Goal: Information Seeking & Learning: Learn about a topic

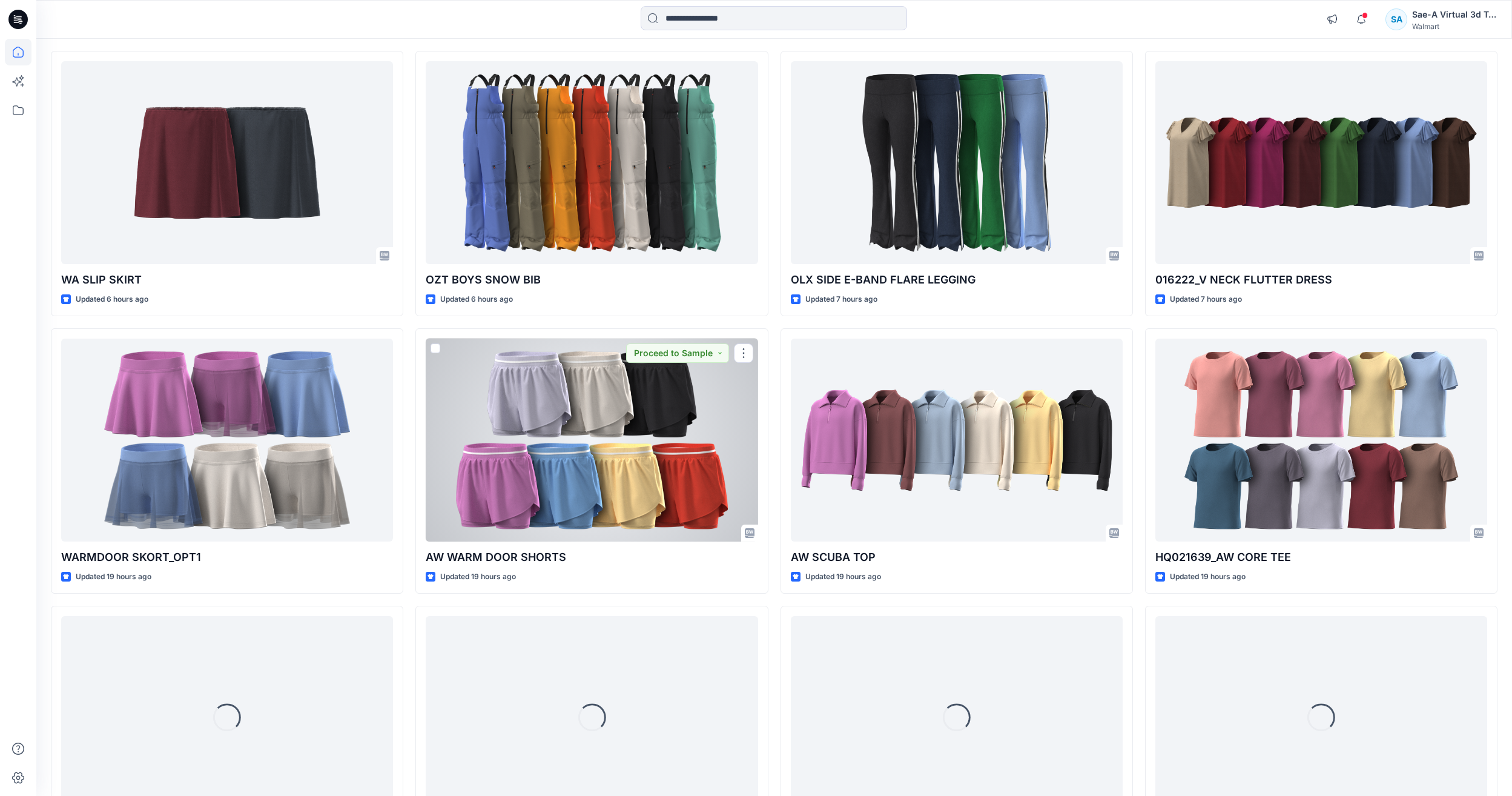
scroll to position [1569, 0]
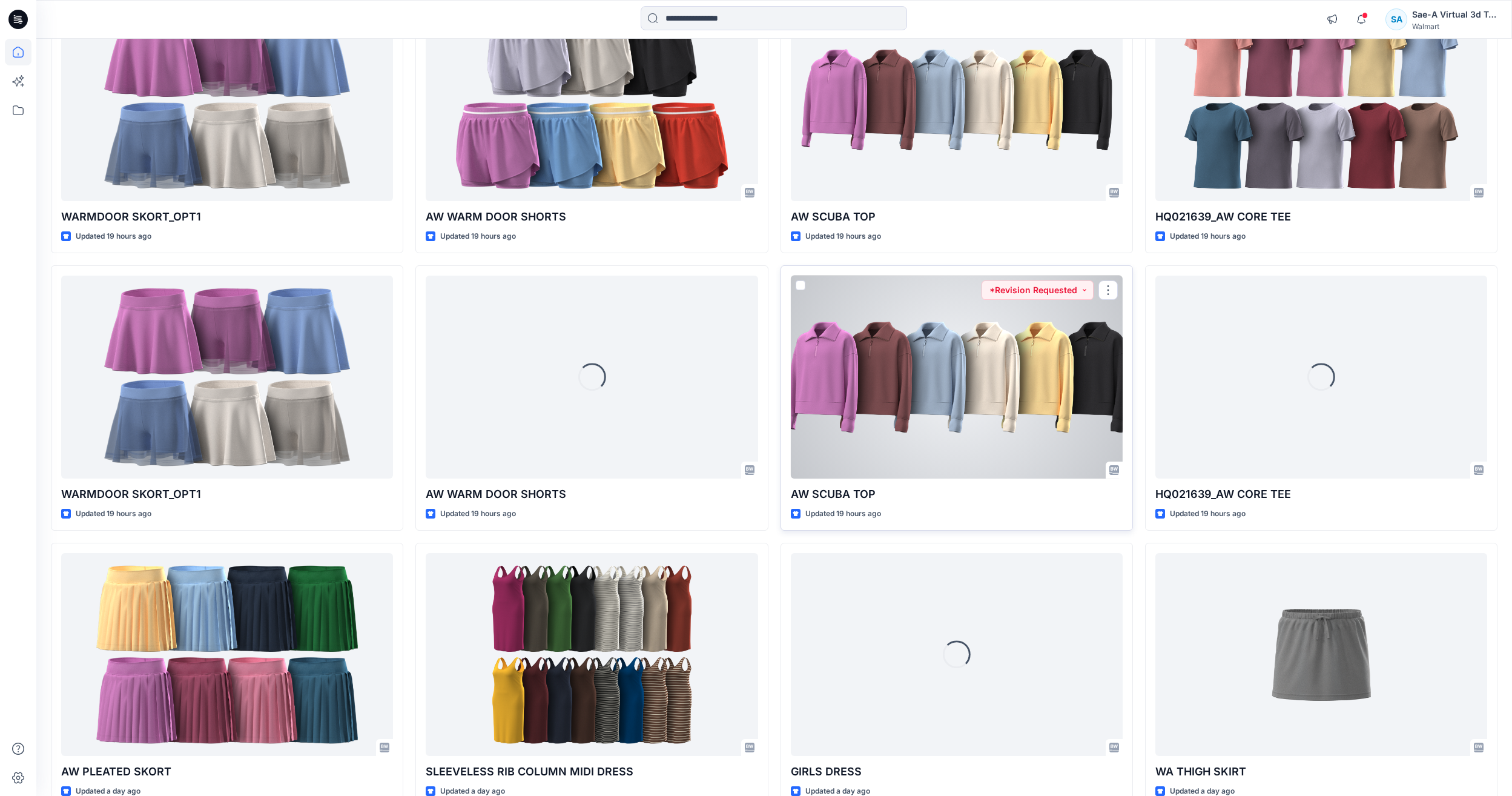
click at [869, 438] on div at bounding box center [957, 377] width 332 height 203
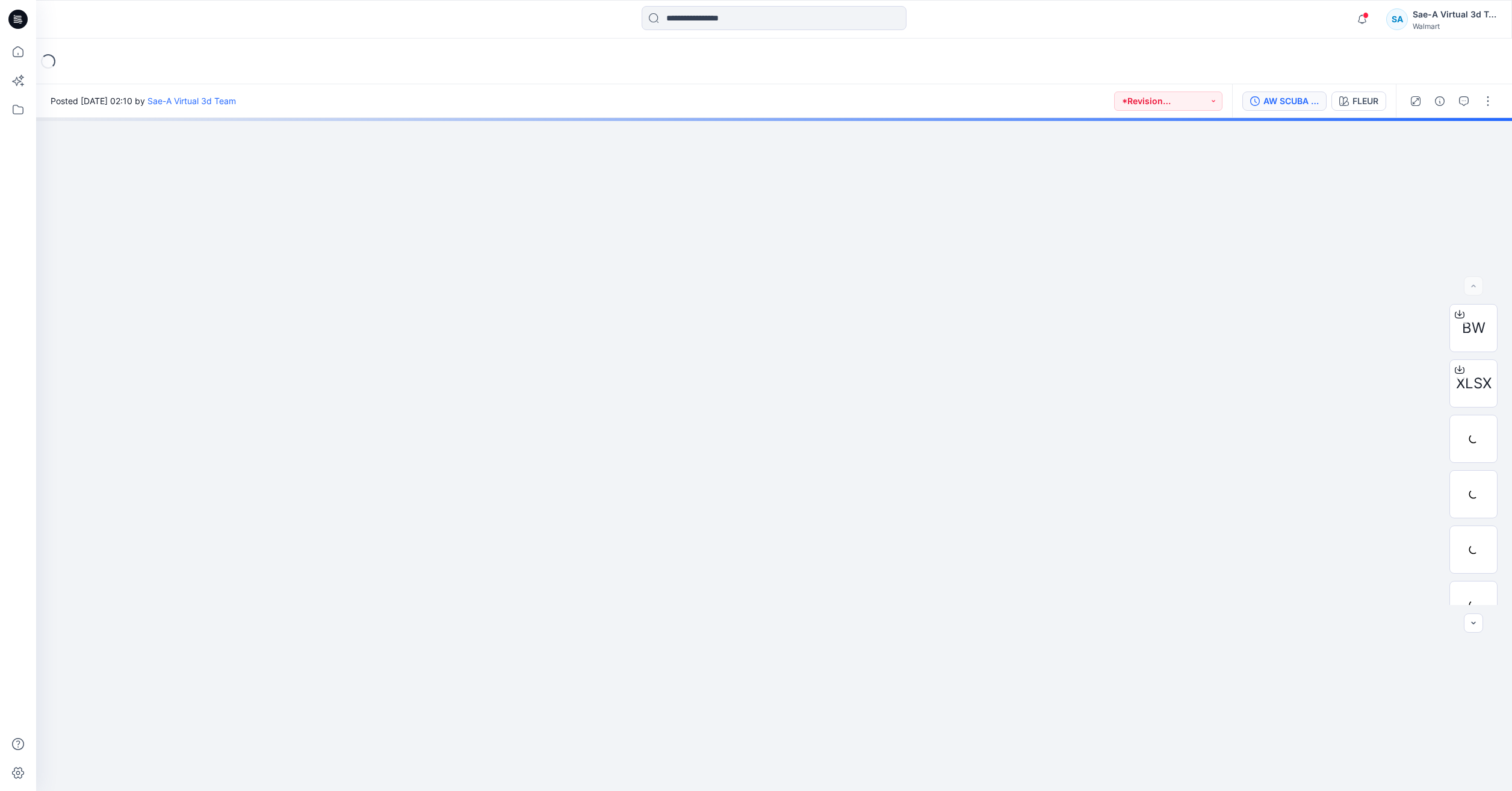
click at [1292, 106] on div "AW SCUBA TOP_REV1_FULL COLORWAYS" at bounding box center [1291, 100] width 56 height 13
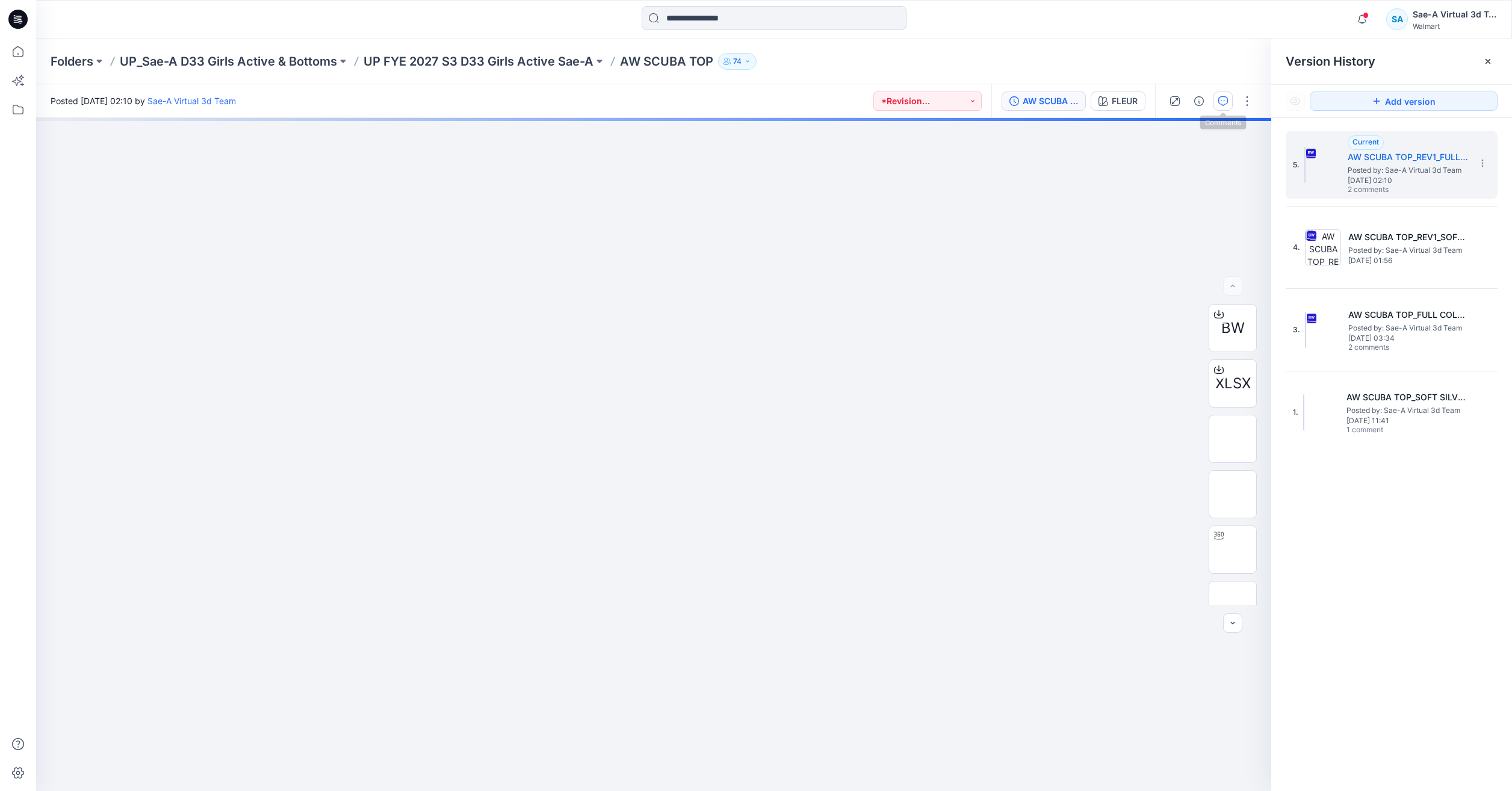
click at [1225, 100] on icon "button" at bounding box center [1223, 101] width 10 height 10
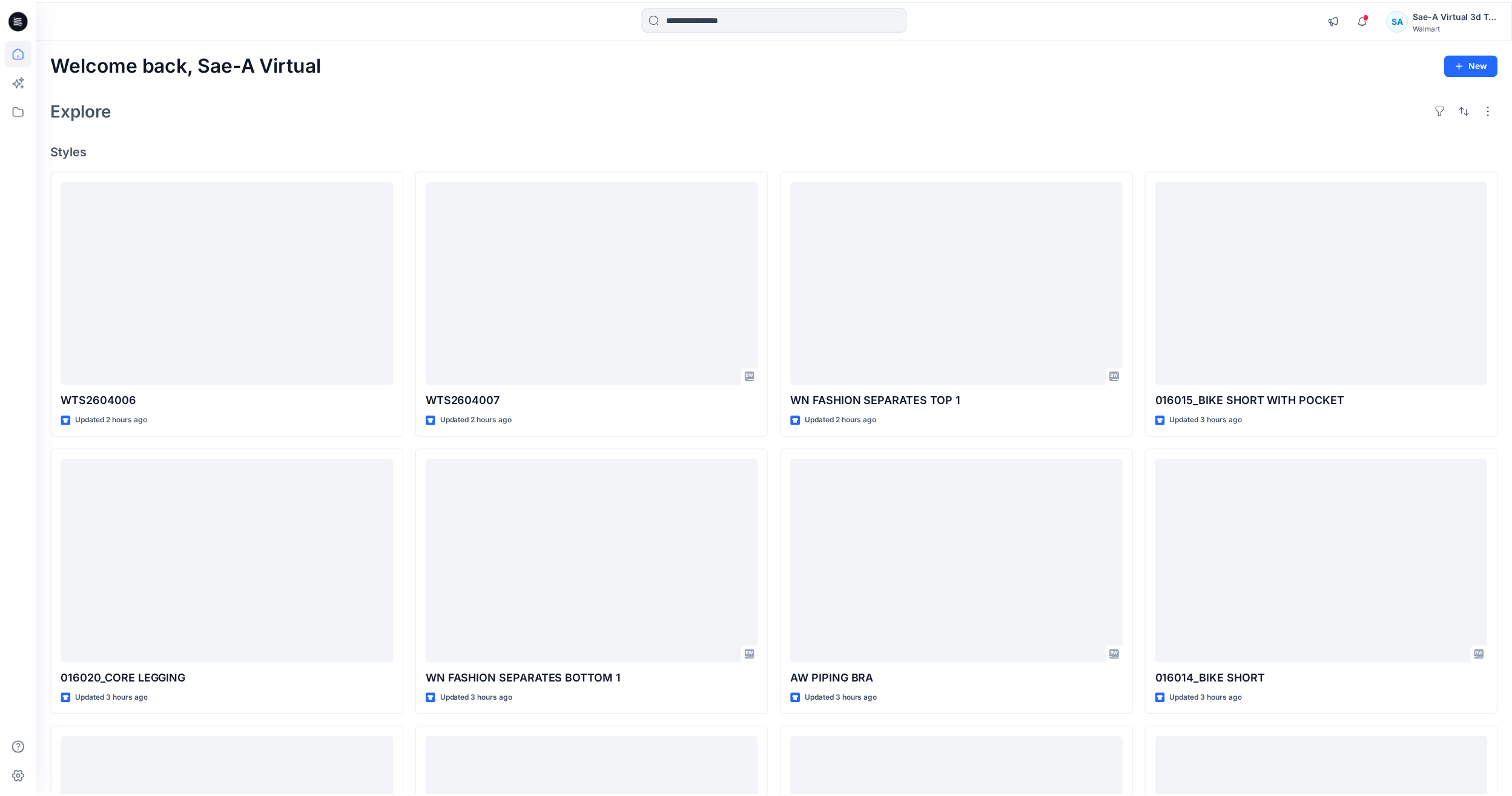
scroll to position [1569, 0]
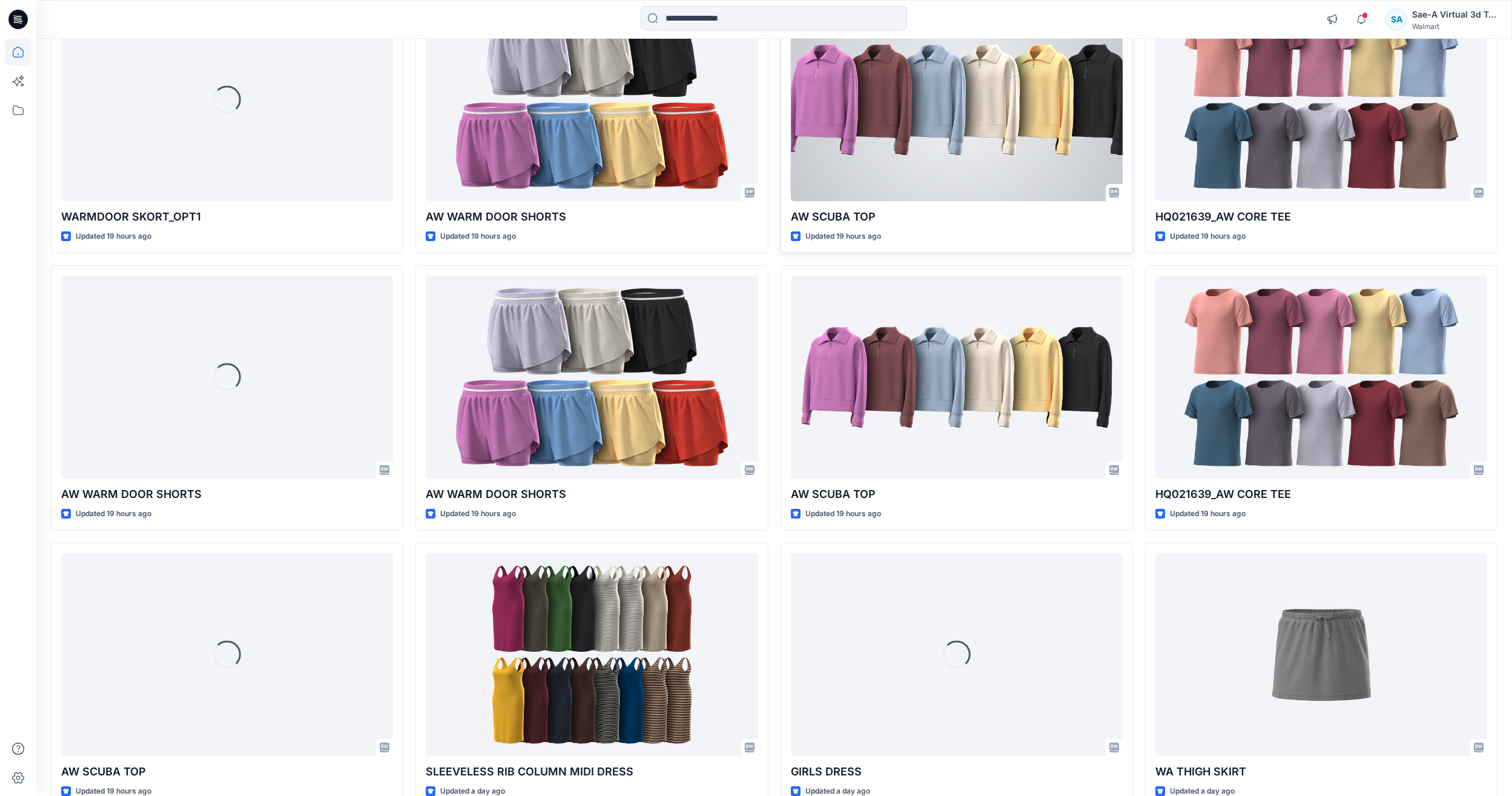
click at [981, 194] on div at bounding box center [957, 100] width 332 height 203
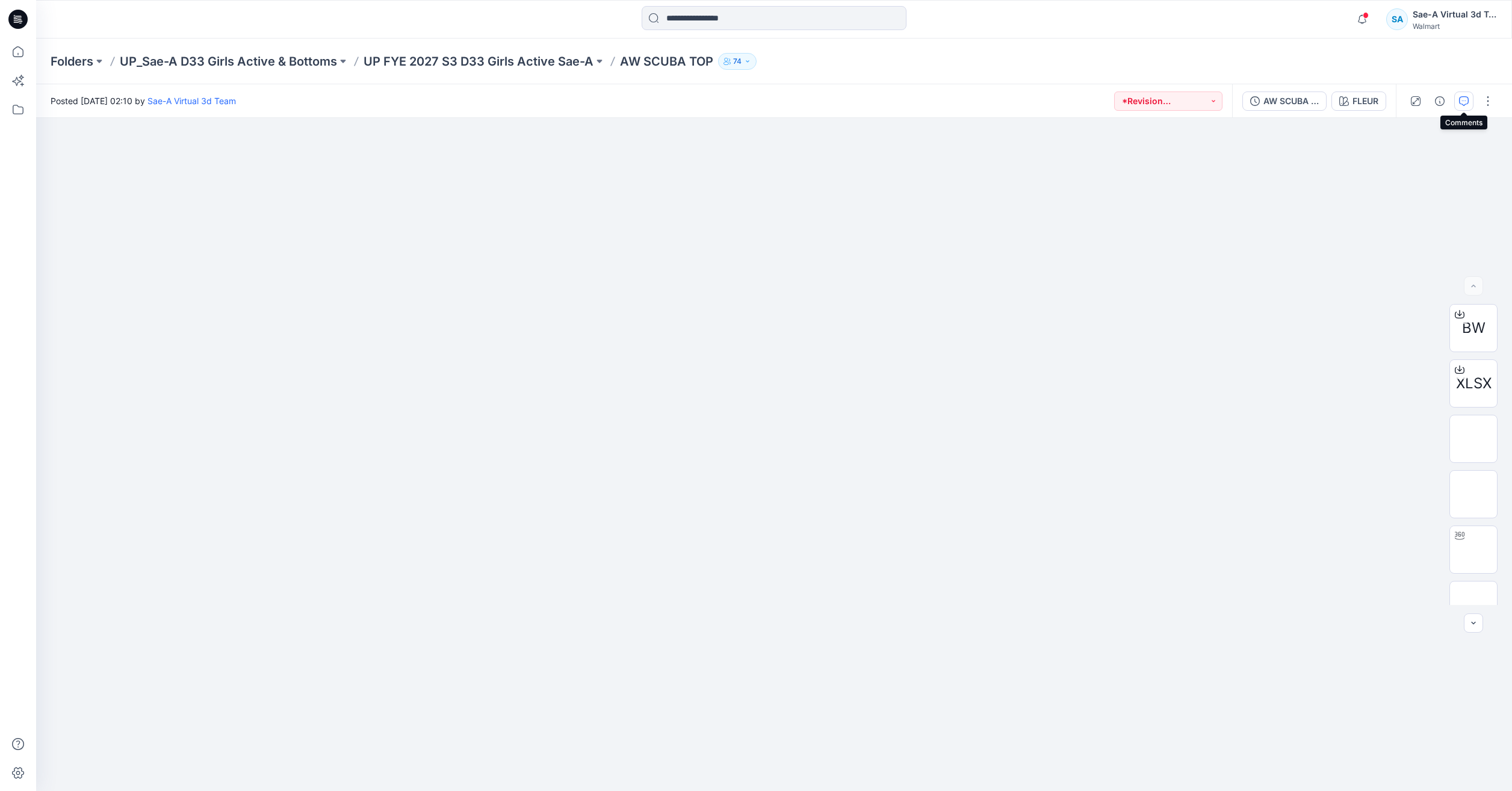
click at [1458, 97] on button "button" at bounding box center [1463, 100] width 19 height 19
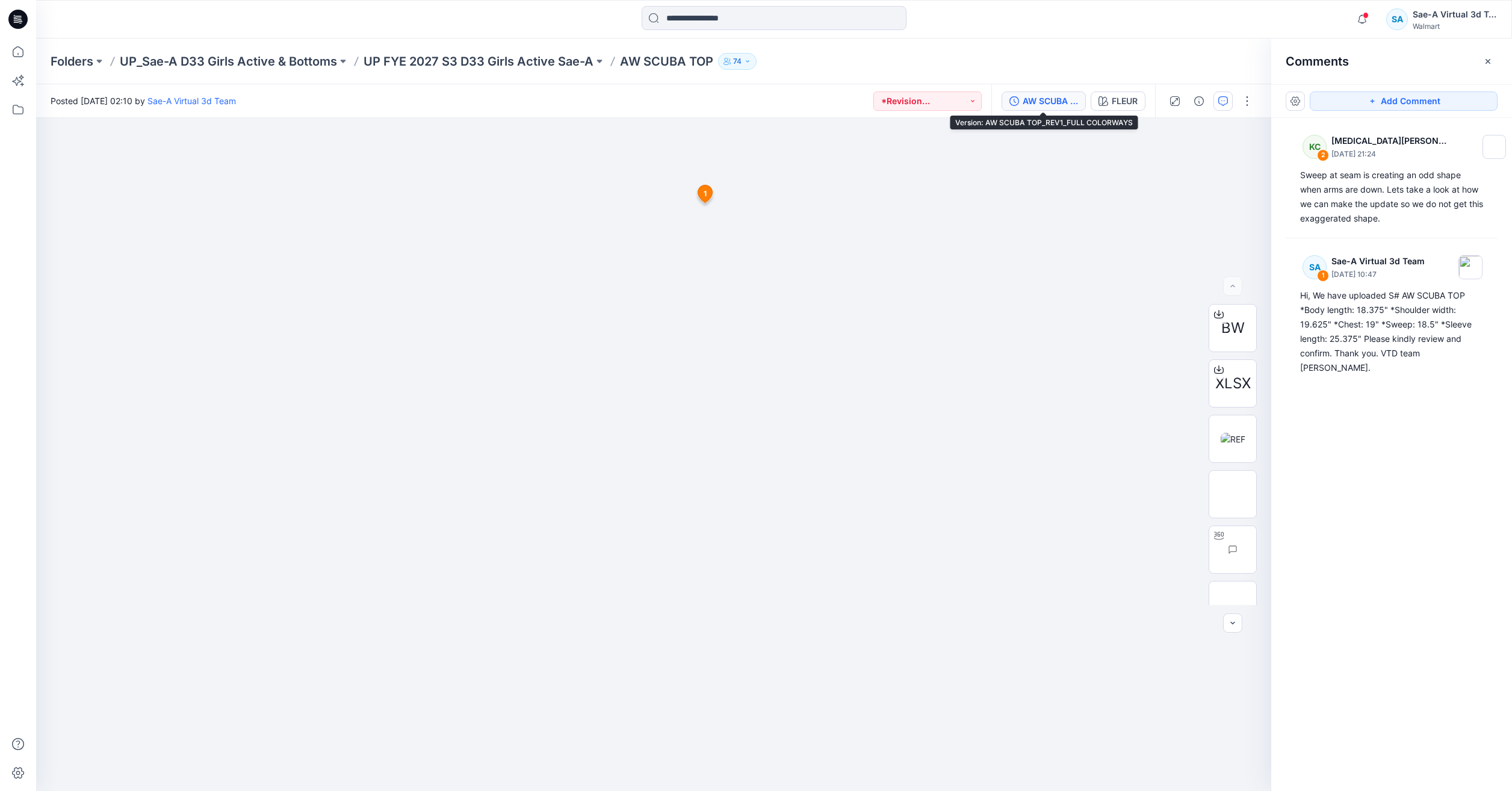
click at [1062, 102] on div "AW SCUBA TOP_REV1_FULL COLORWAYS" at bounding box center [1050, 100] width 56 height 13
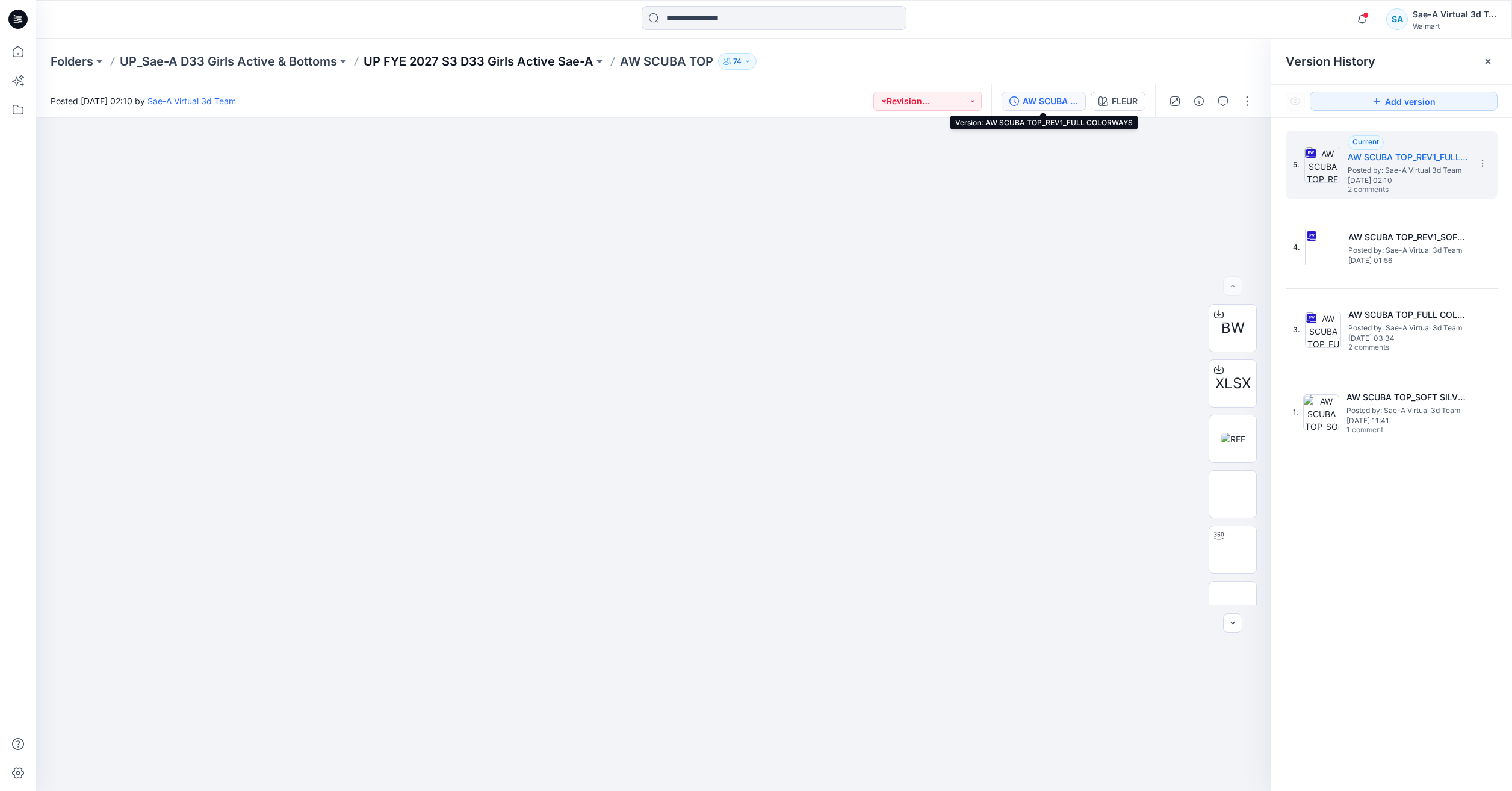
click at [520, 55] on p "UP FYE 2027 S3 D33 Girls Active Sae-A" at bounding box center [479, 62] width 230 height 17
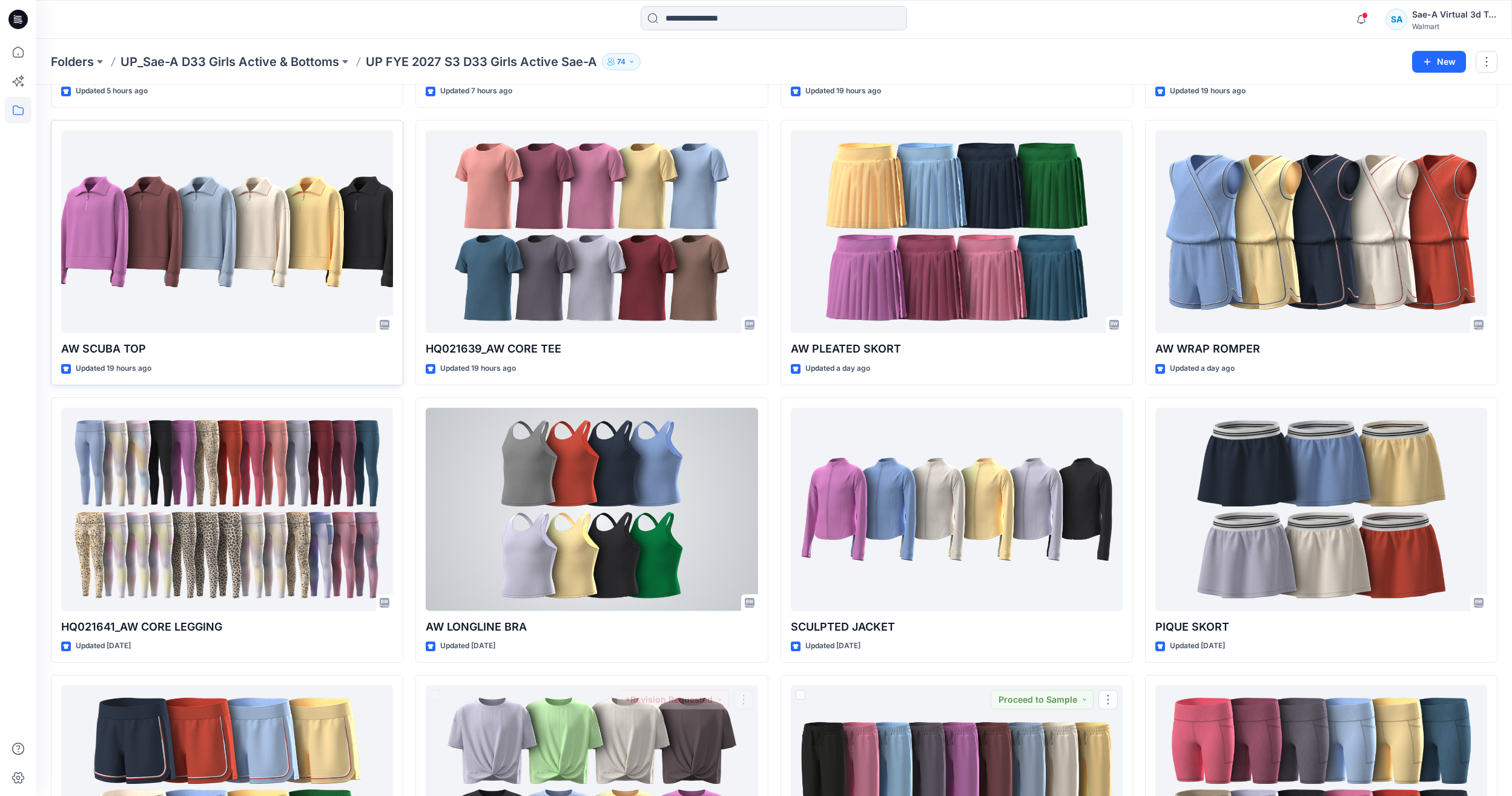
scroll to position [158, 0]
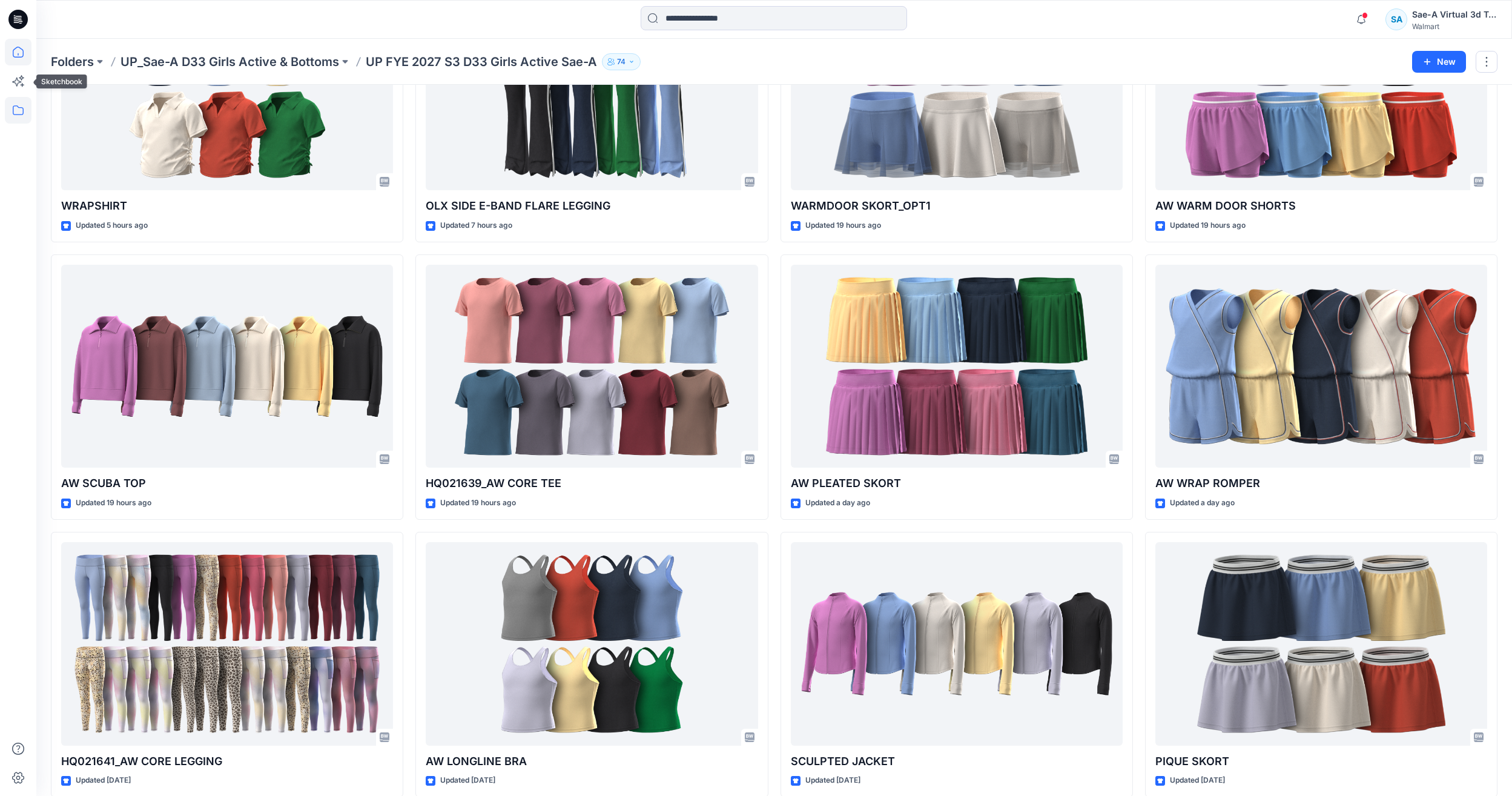
click at [24, 64] on icon at bounding box center [18, 52] width 27 height 27
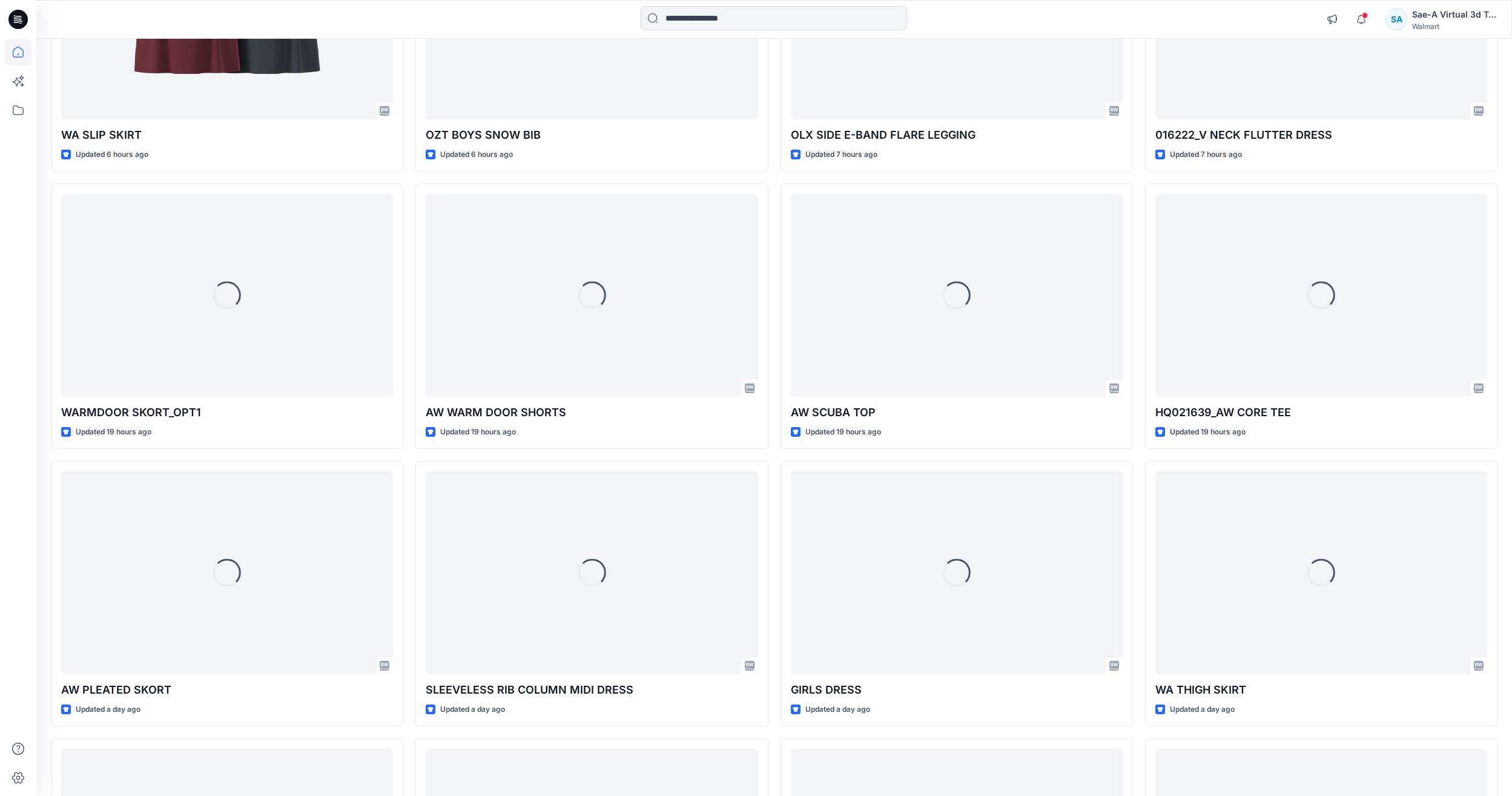
scroll to position [1877, 0]
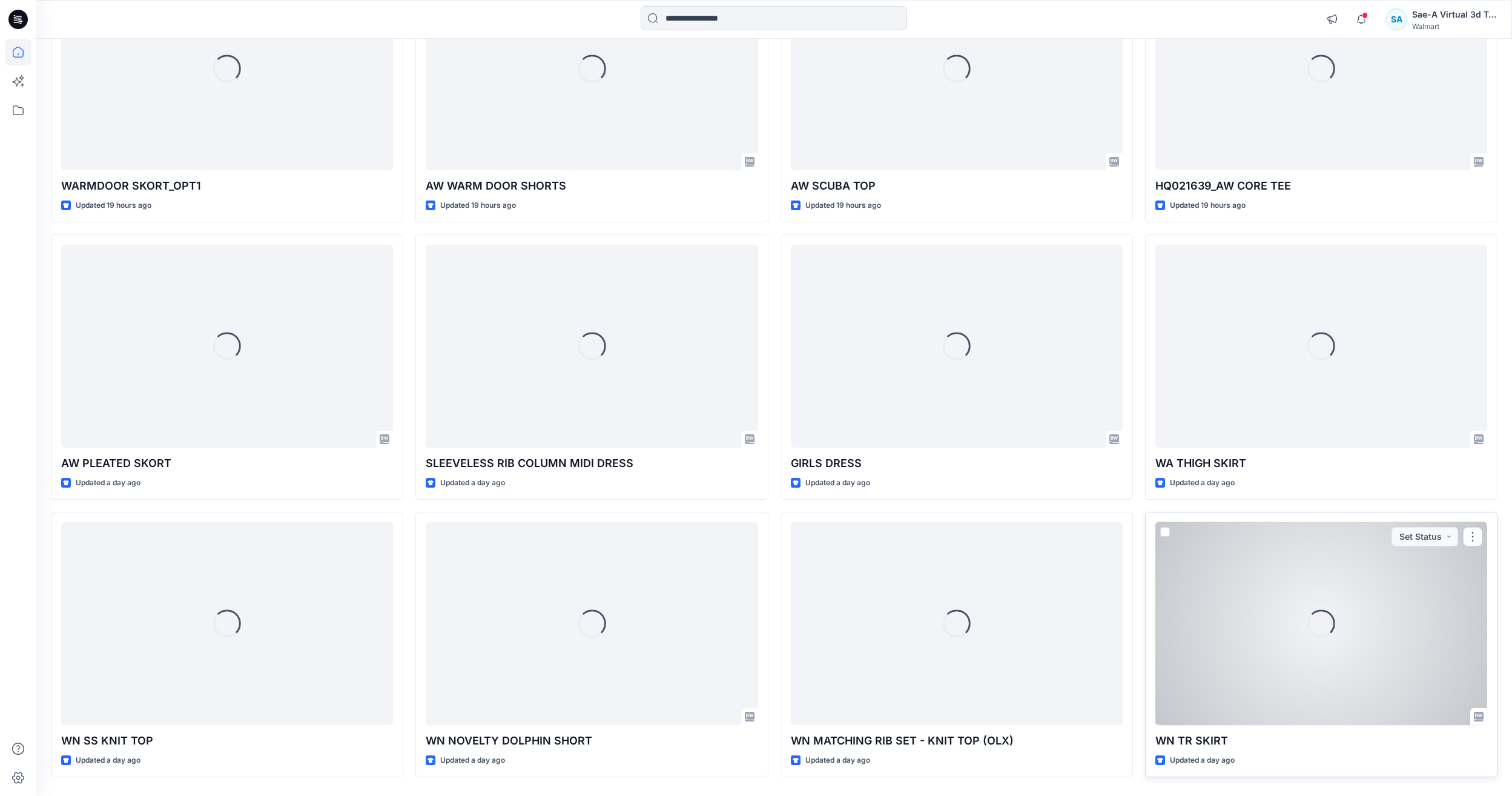
click at [1391, 627] on div "Loading..." at bounding box center [1321, 623] width 332 height 203
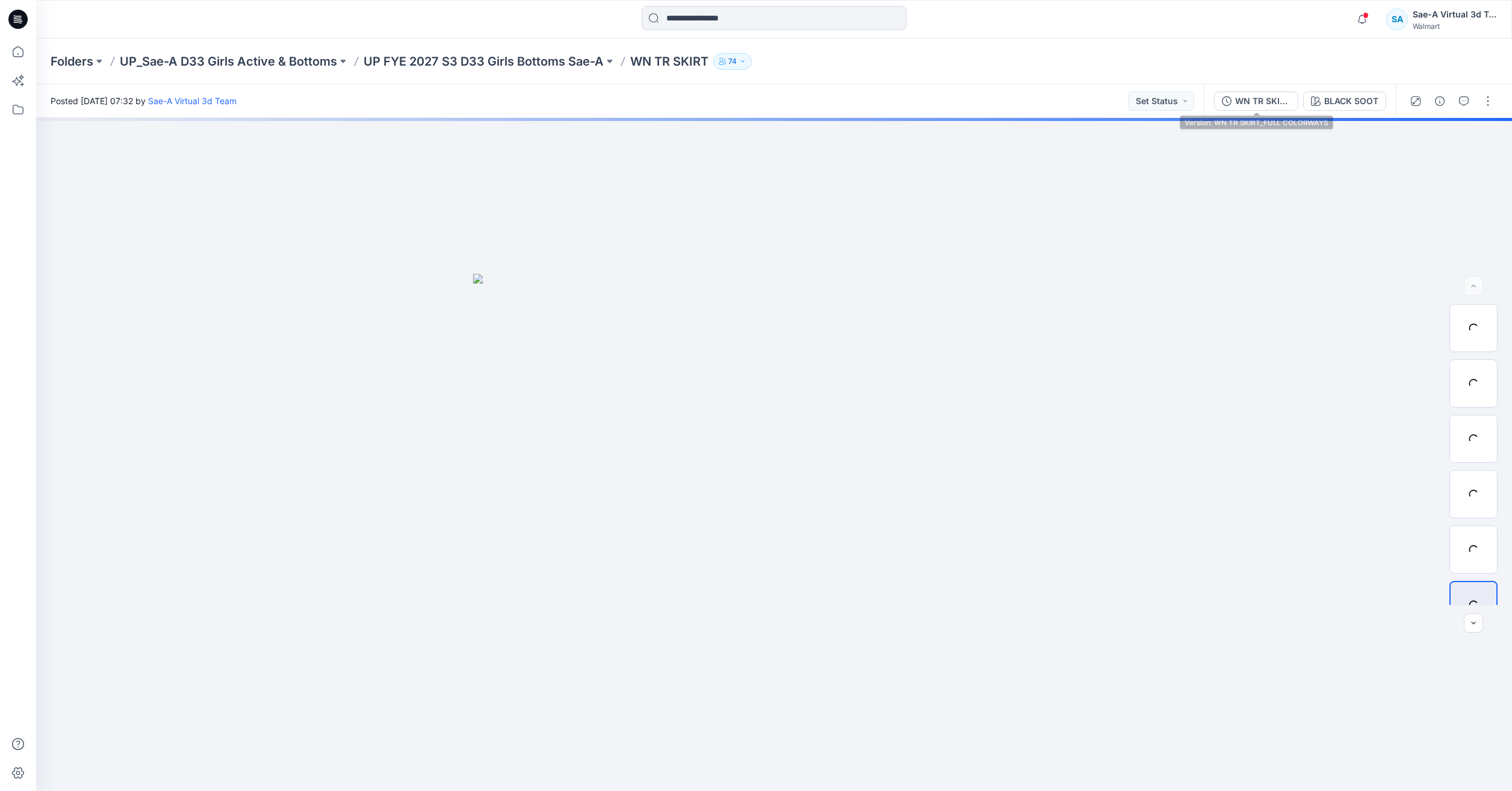
click at [1255, 90] on div "WN TR SKIRT_FULL COLORWAYS BLACK SOOT" at bounding box center [1300, 101] width 192 height 33
click at [1252, 97] on div "WN TR SKIRT_FULL COLORWAYS" at bounding box center [1262, 100] width 56 height 13
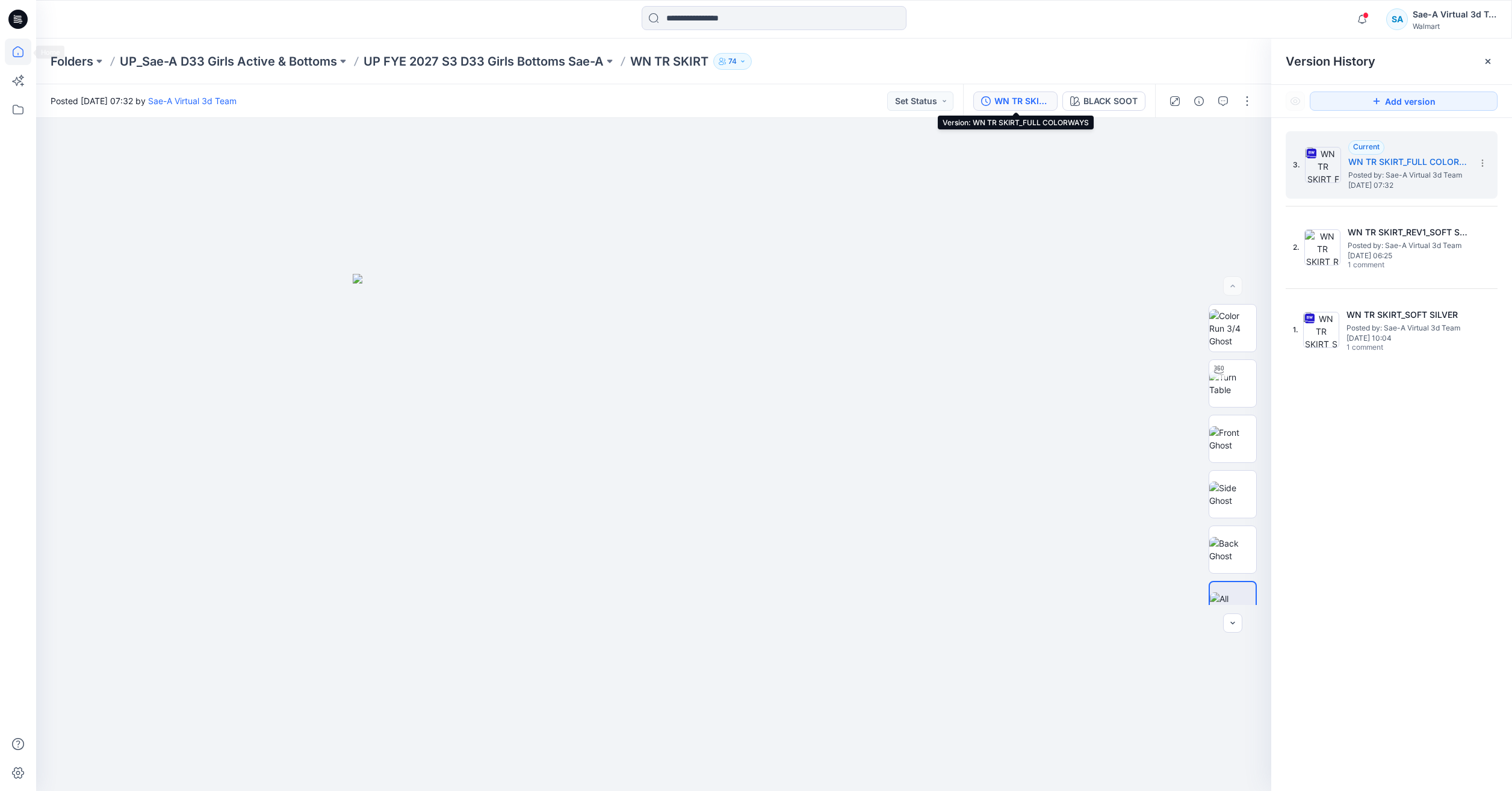
click at [10, 52] on icon at bounding box center [18, 52] width 27 height 27
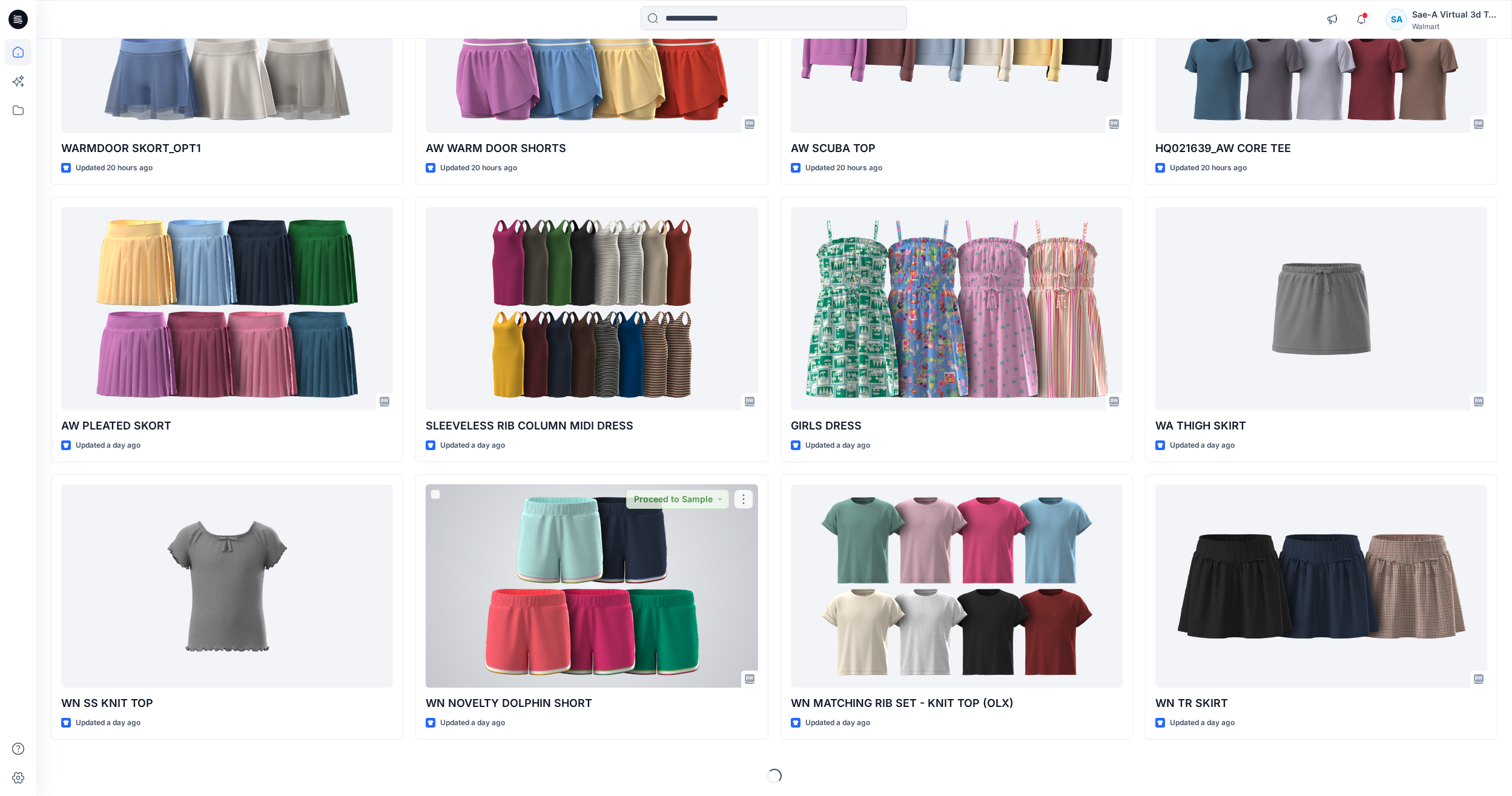
scroll to position [1917, 0]
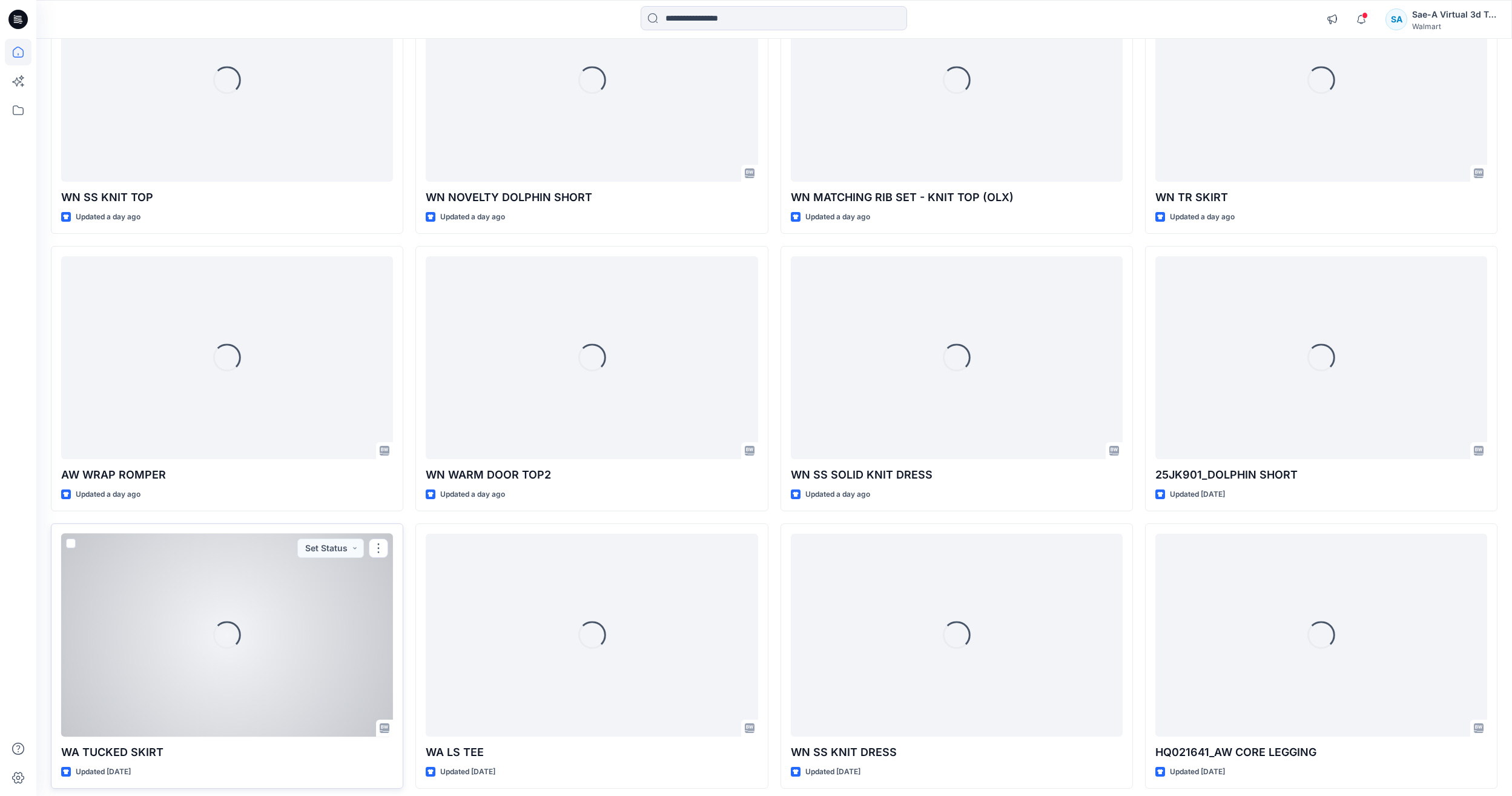
scroll to position [2582, 0]
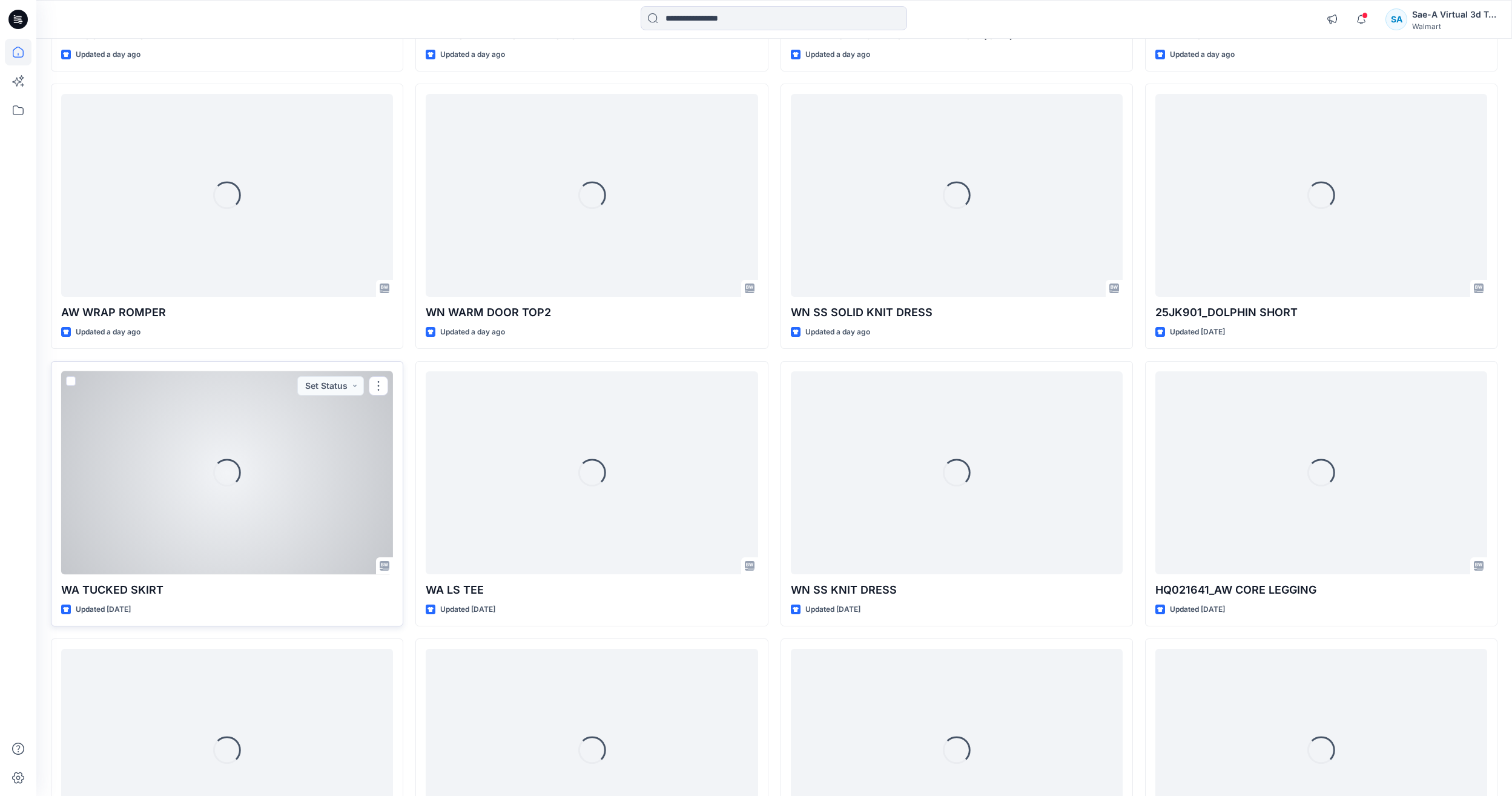
click at [192, 523] on div "Loading..." at bounding box center [227, 472] width 332 height 203
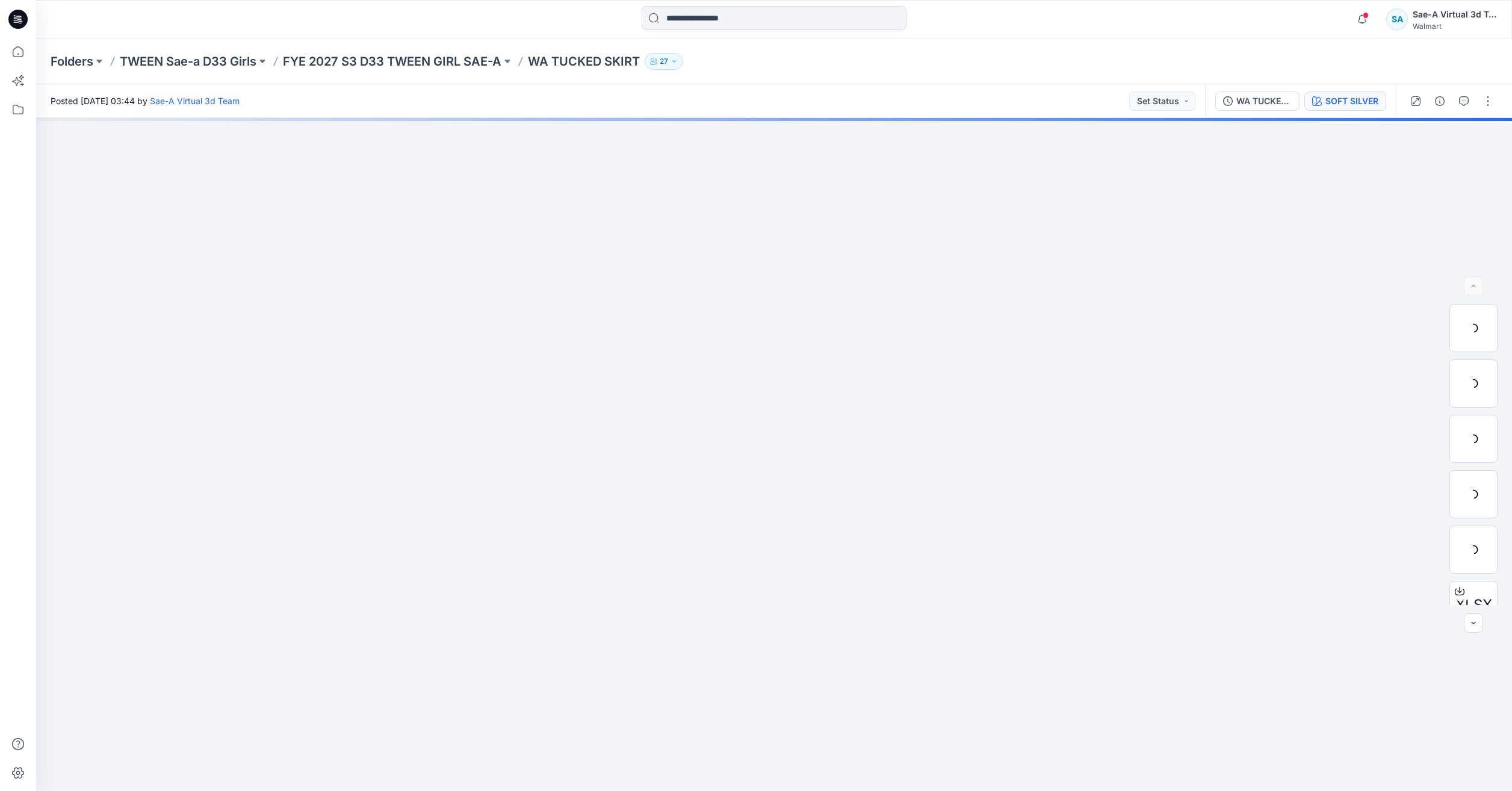
click at [1370, 110] on button "SOFT SILVER" at bounding box center [1345, 100] width 82 height 19
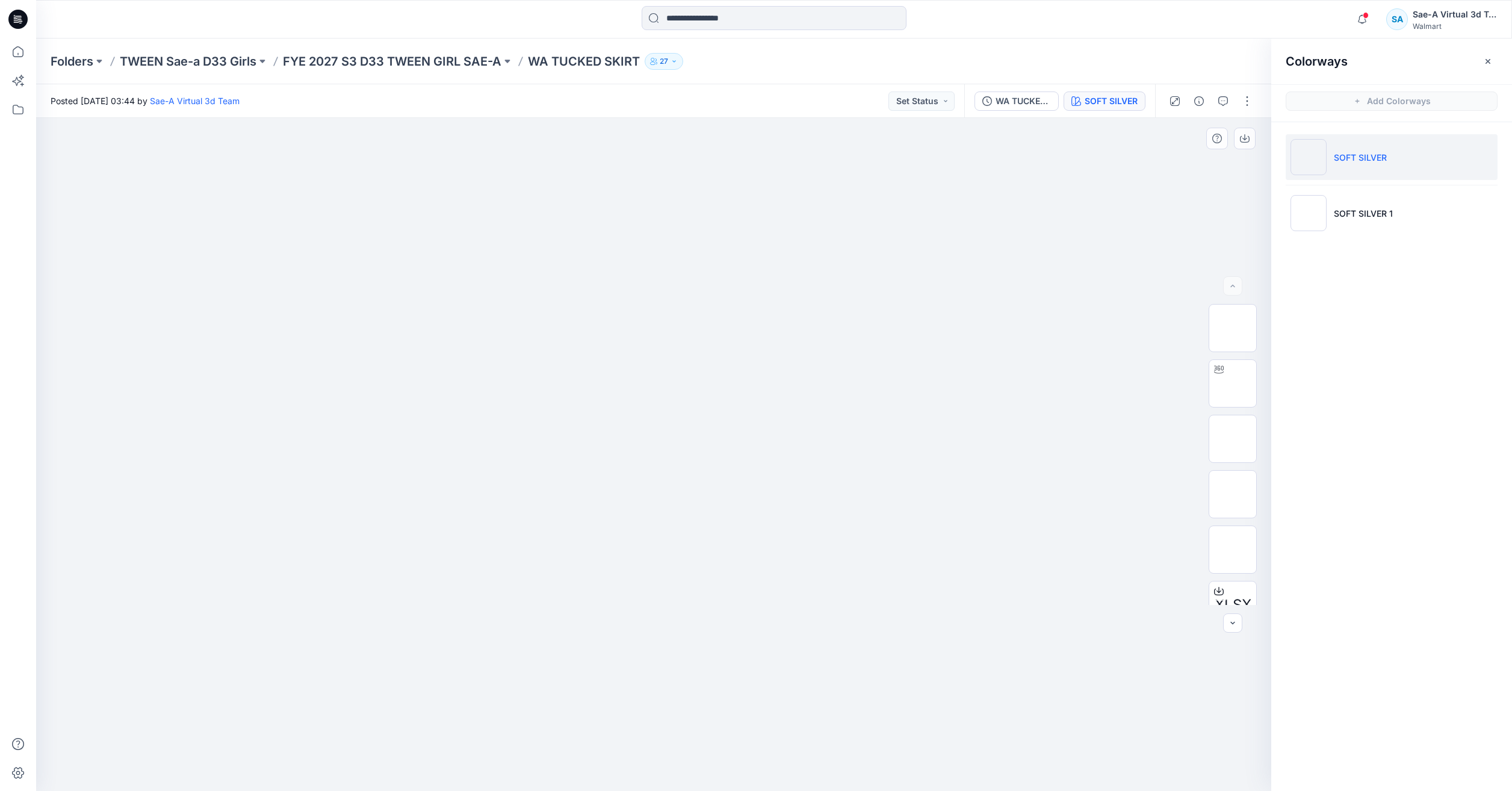
drag, startPoint x: 964, startPoint y: 266, endPoint x: 1063, endPoint y: 215, distance: 111.4
click at [964, 266] on div at bounding box center [653, 454] width 1235 height 672
